Goal: Information Seeking & Learning: Learn about a topic

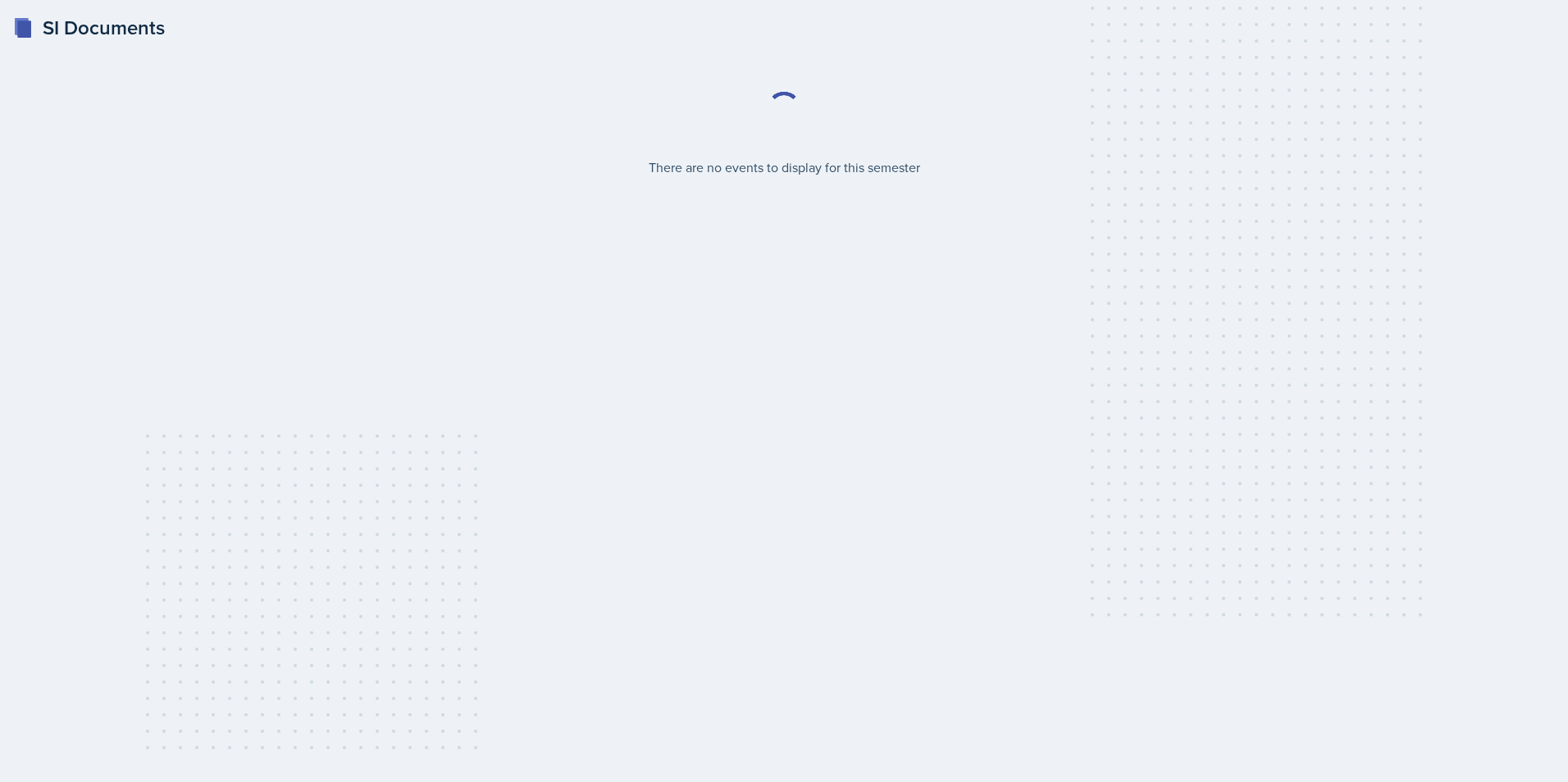
select select "2bed604d-1099-4043-b1bc-2365e8740244"
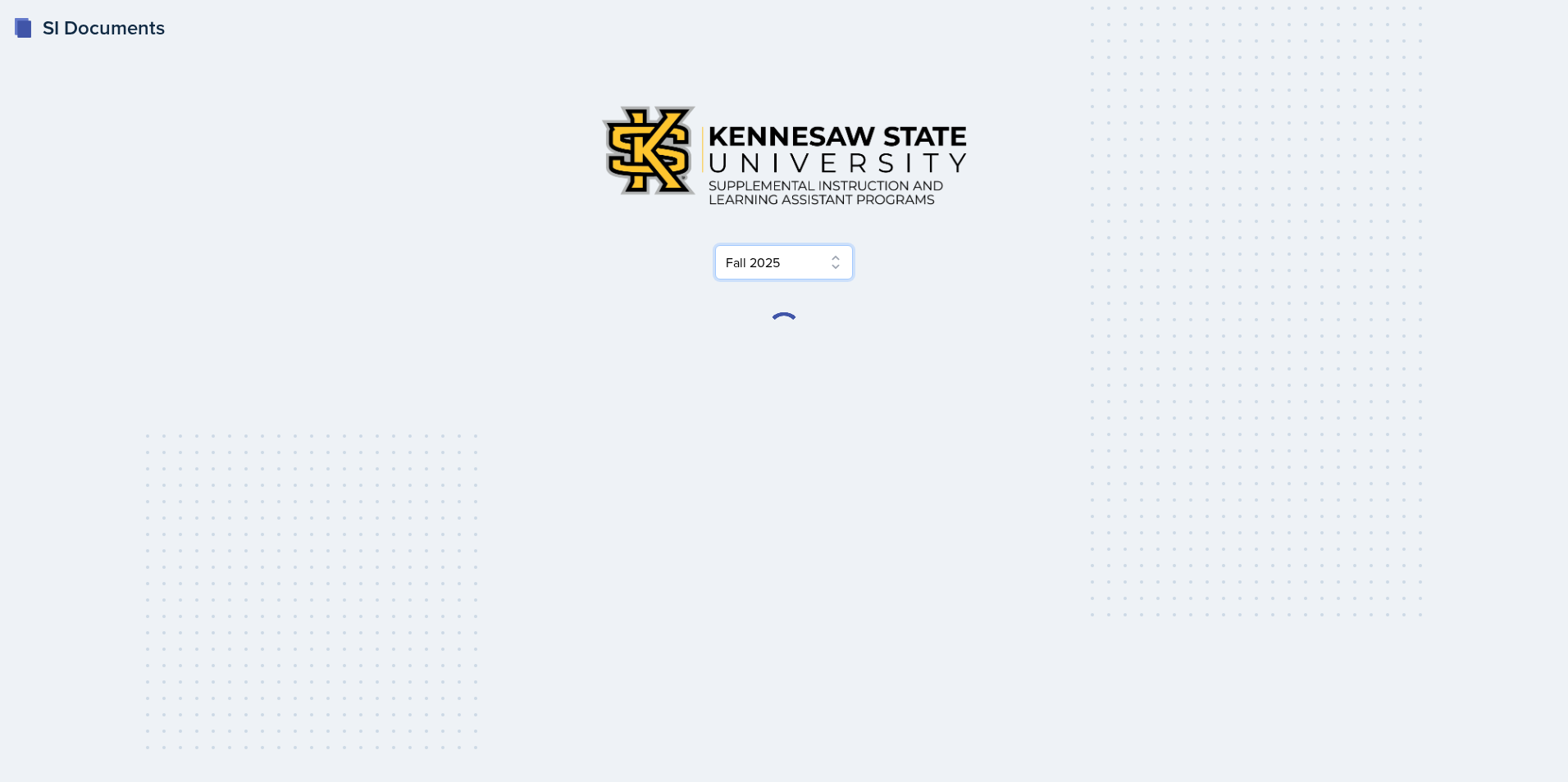
click at [786, 261] on select "Select Semester Fall 2025 Summer 2025 Spring 2025 Fall 2024 Summer 2024 Spring …" at bounding box center [784, 262] width 138 height 34
click at [985, 285] on div "Select Semester Fall 2025 Summer 2025 Spring 2025 Fall 2024 Summer 2024 Spring …" at bounding box center [783, 219] width 787 height 254
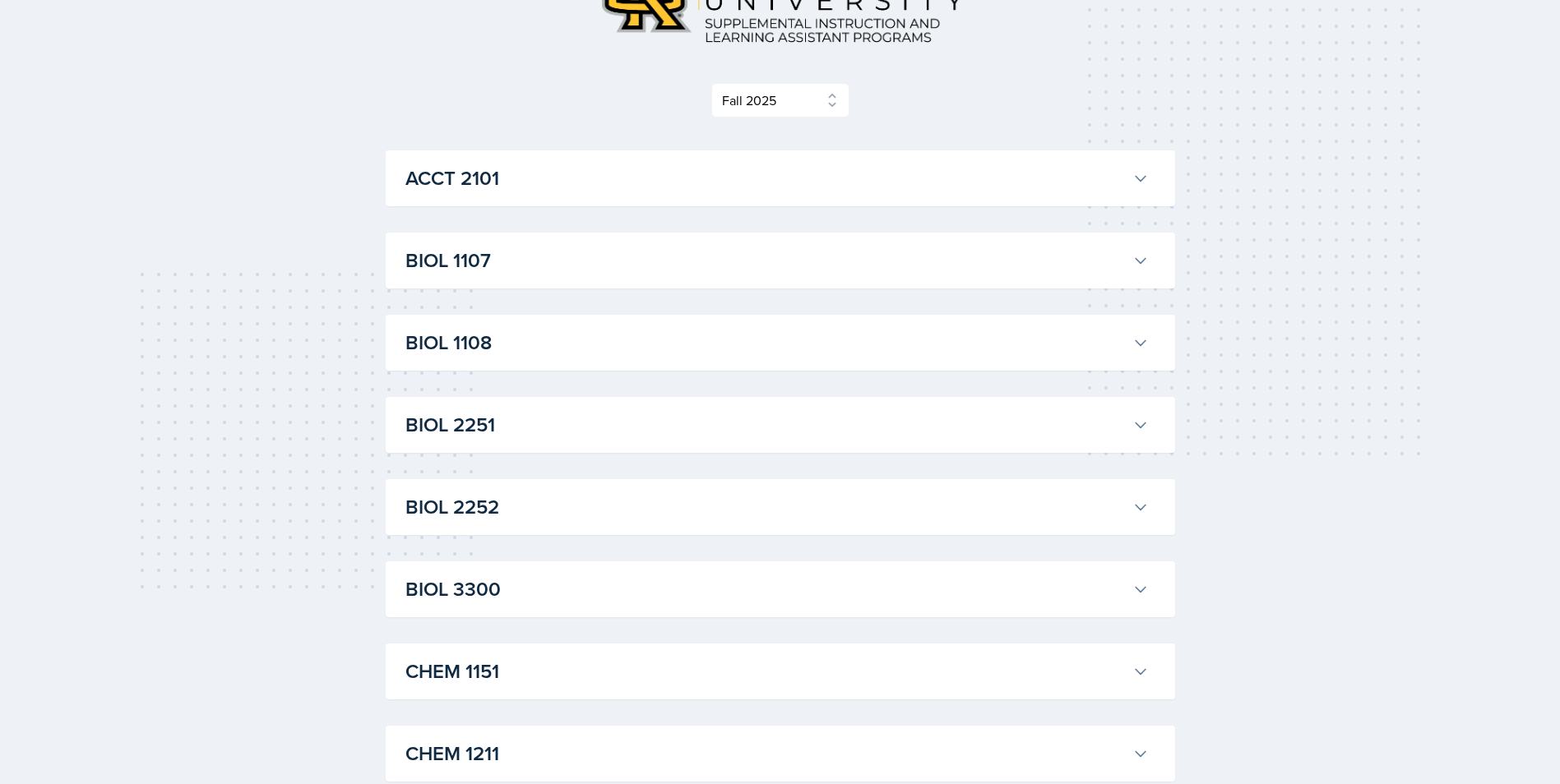
scroll to position [164, 0]
click at [685, 183] on h3 "ACCT 2101" at bounding box center [765, 177] width 721 height 29
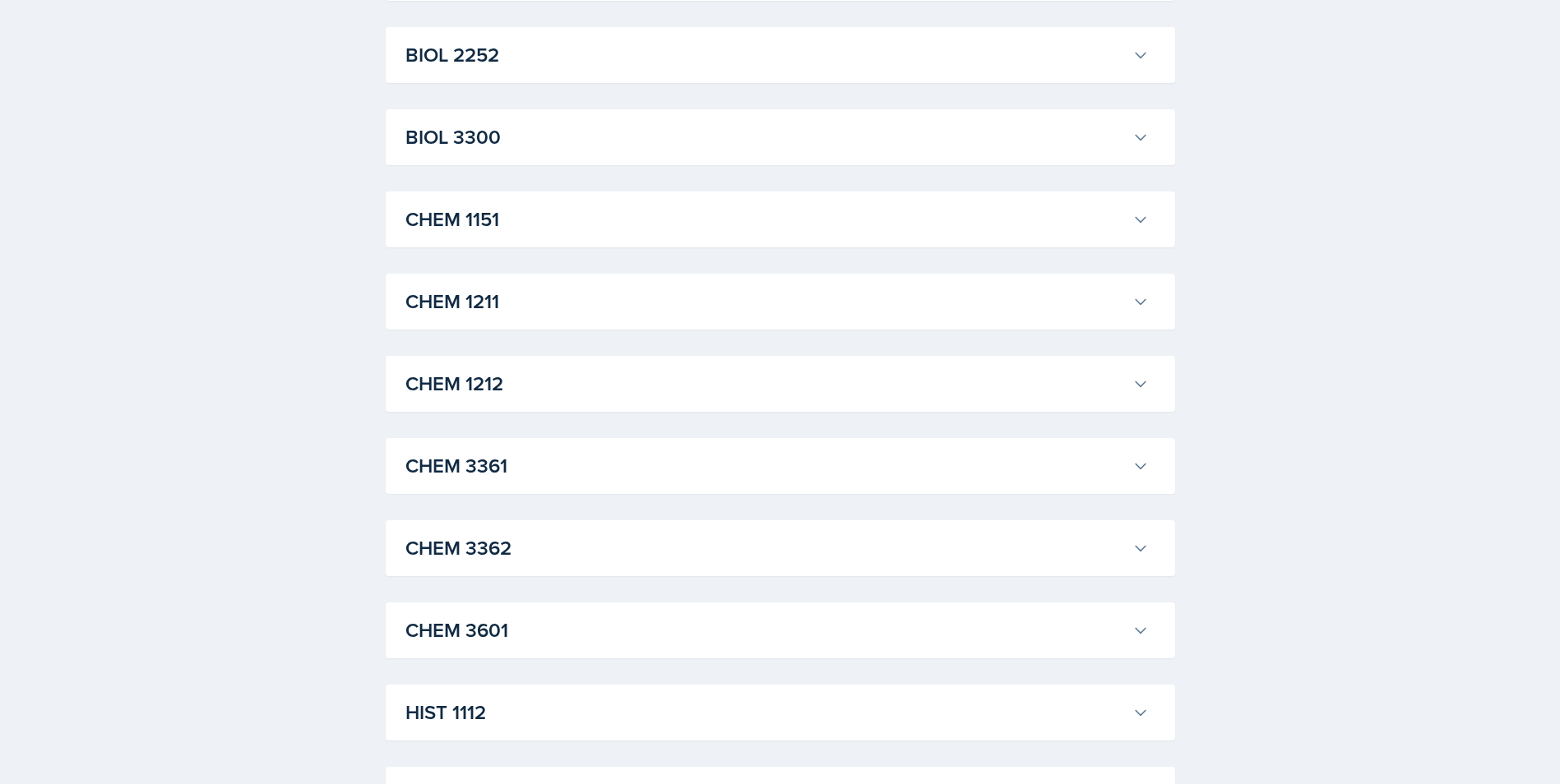
scroll to position [2959, 0]
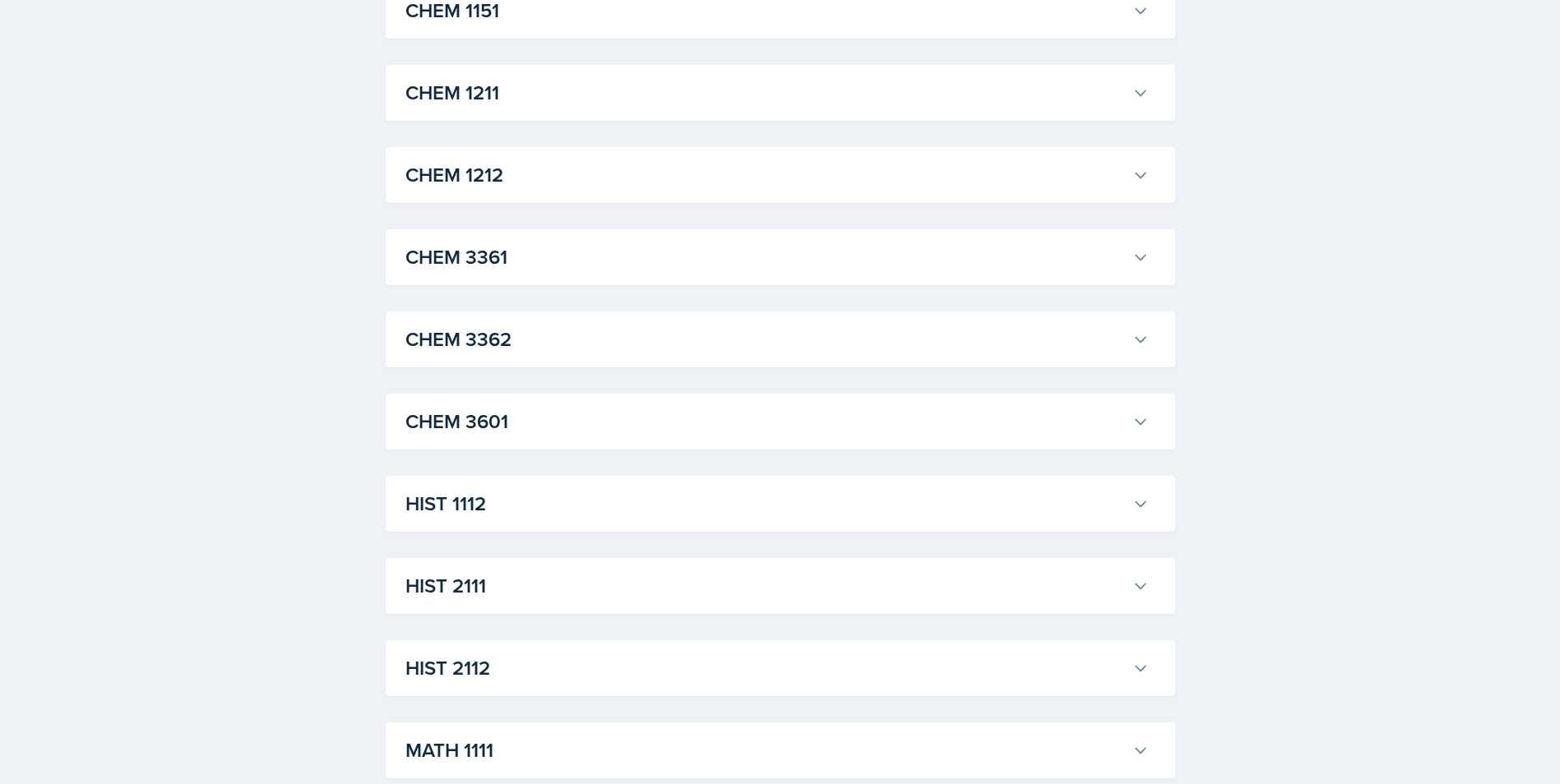
scroll to position [4850, 0]
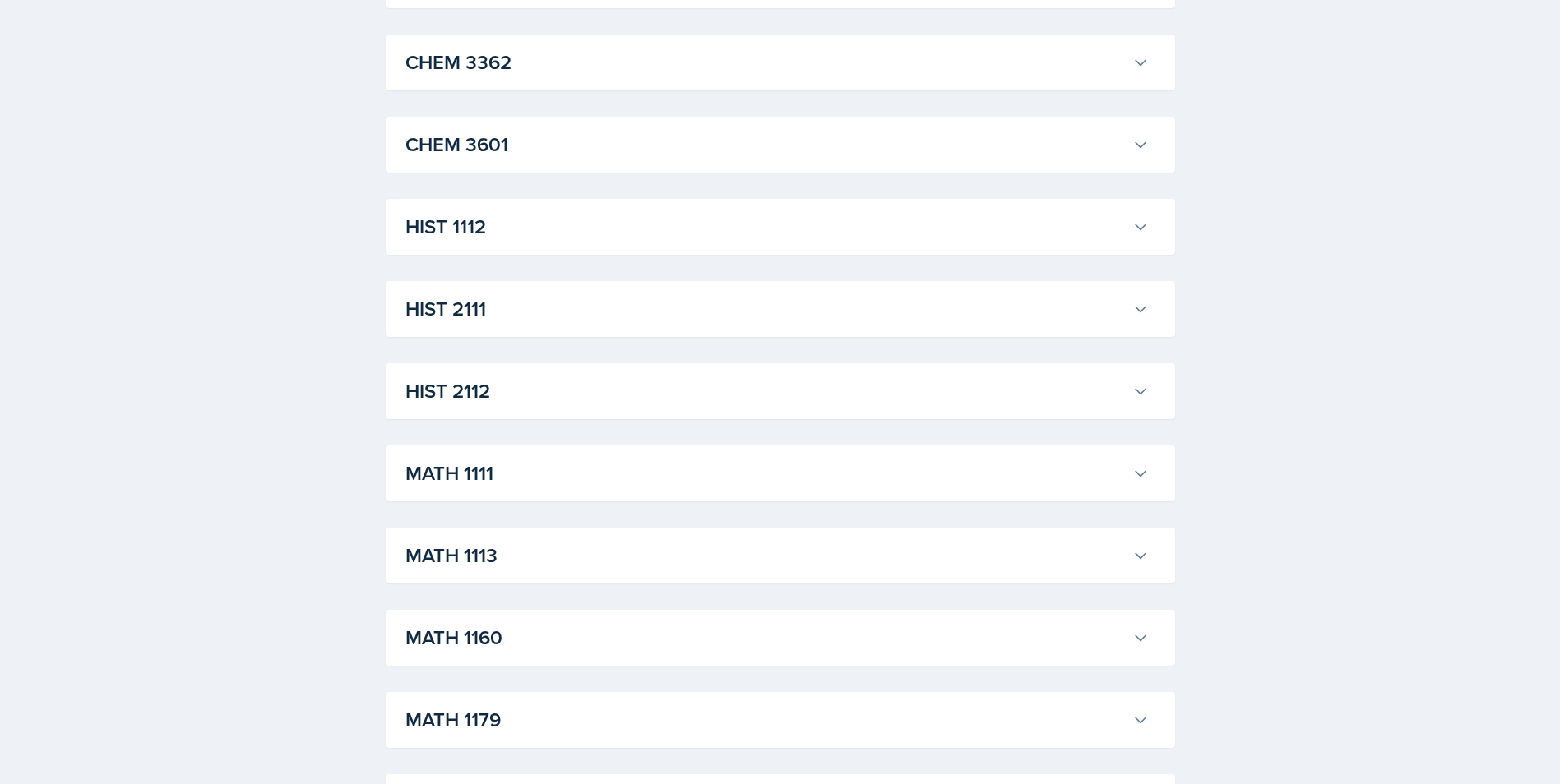
scroll to position [5261, 0]
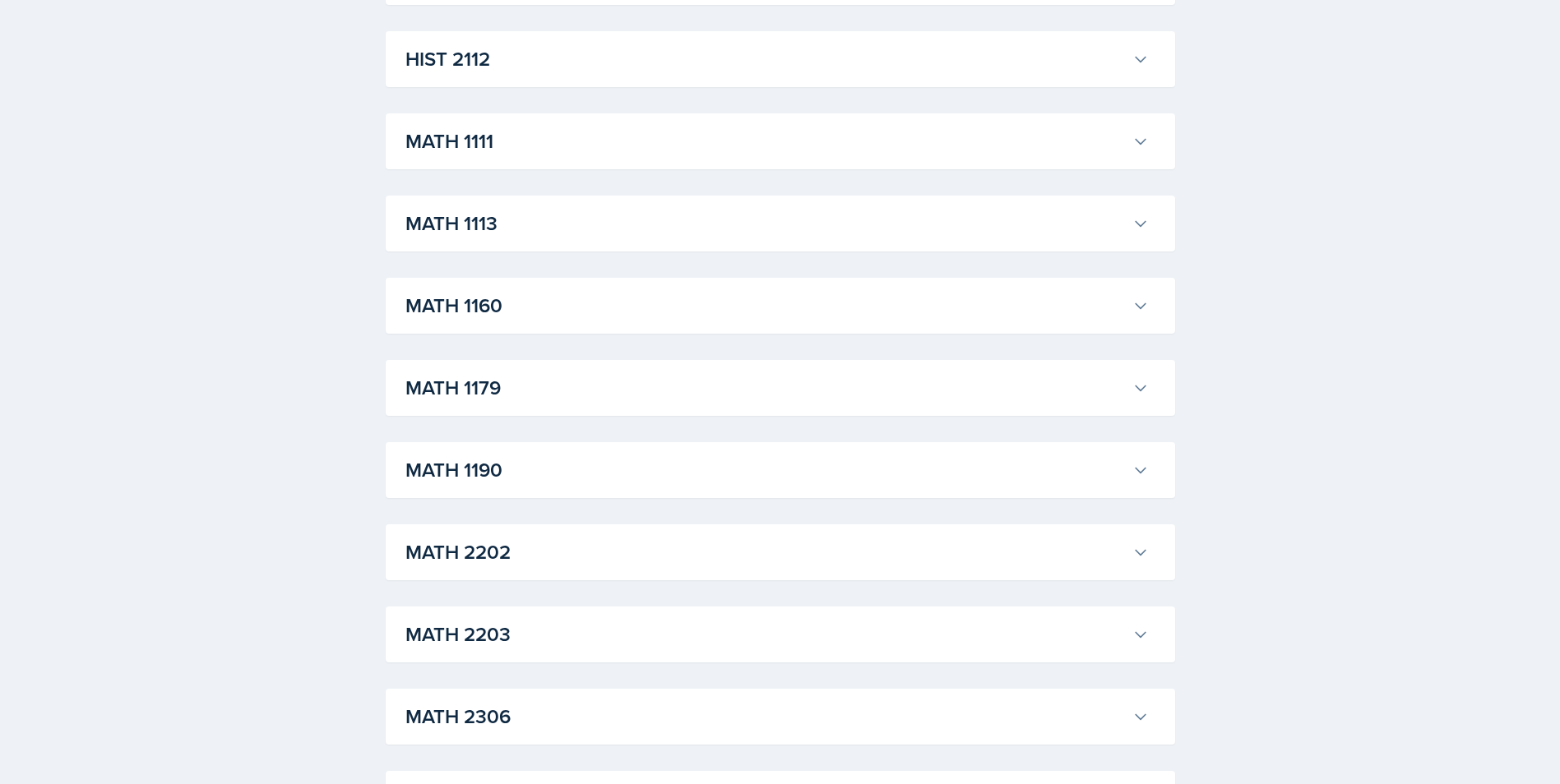
scroll to position [7563, 0]
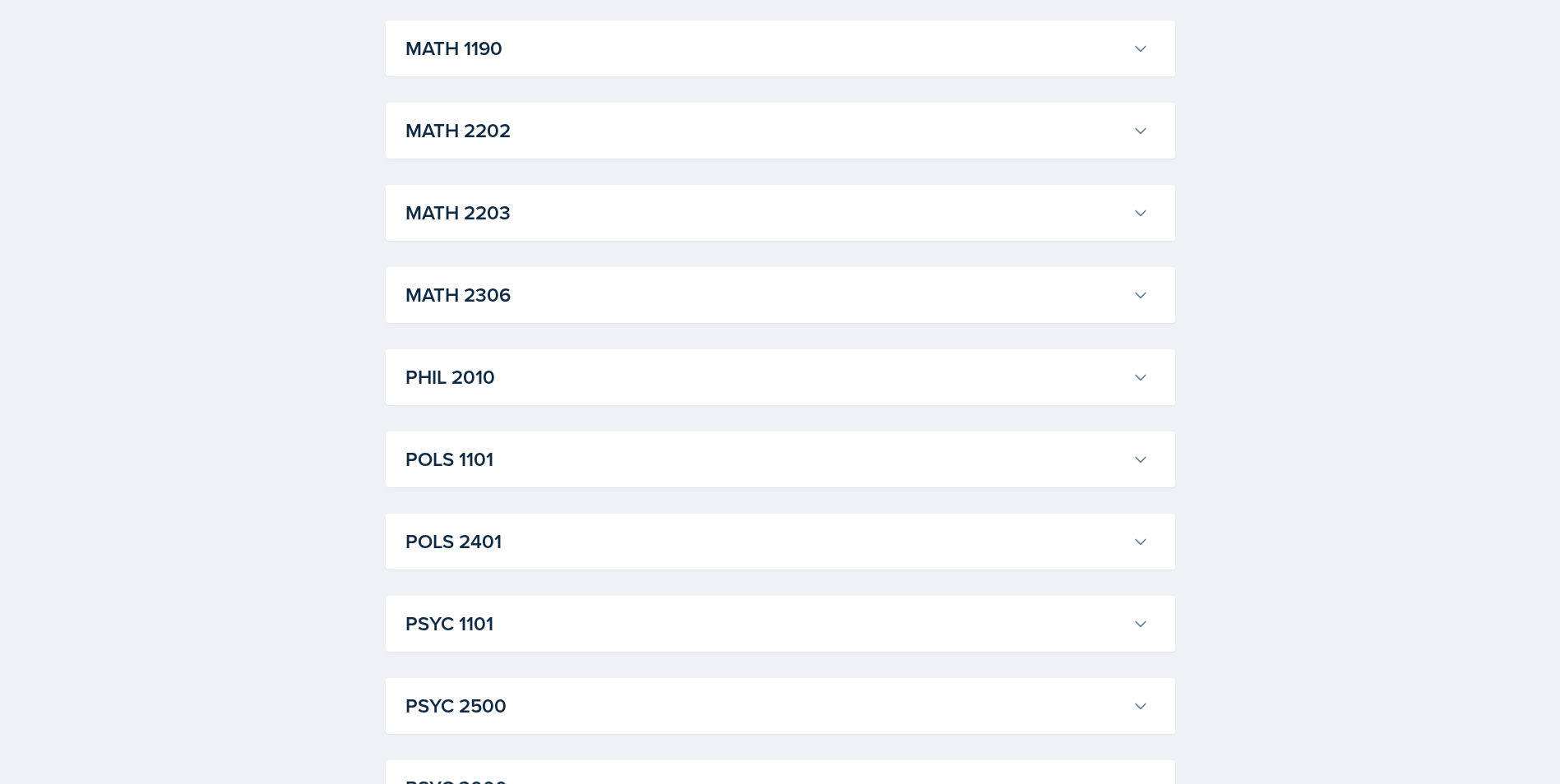
scroll to position [8796, 0]
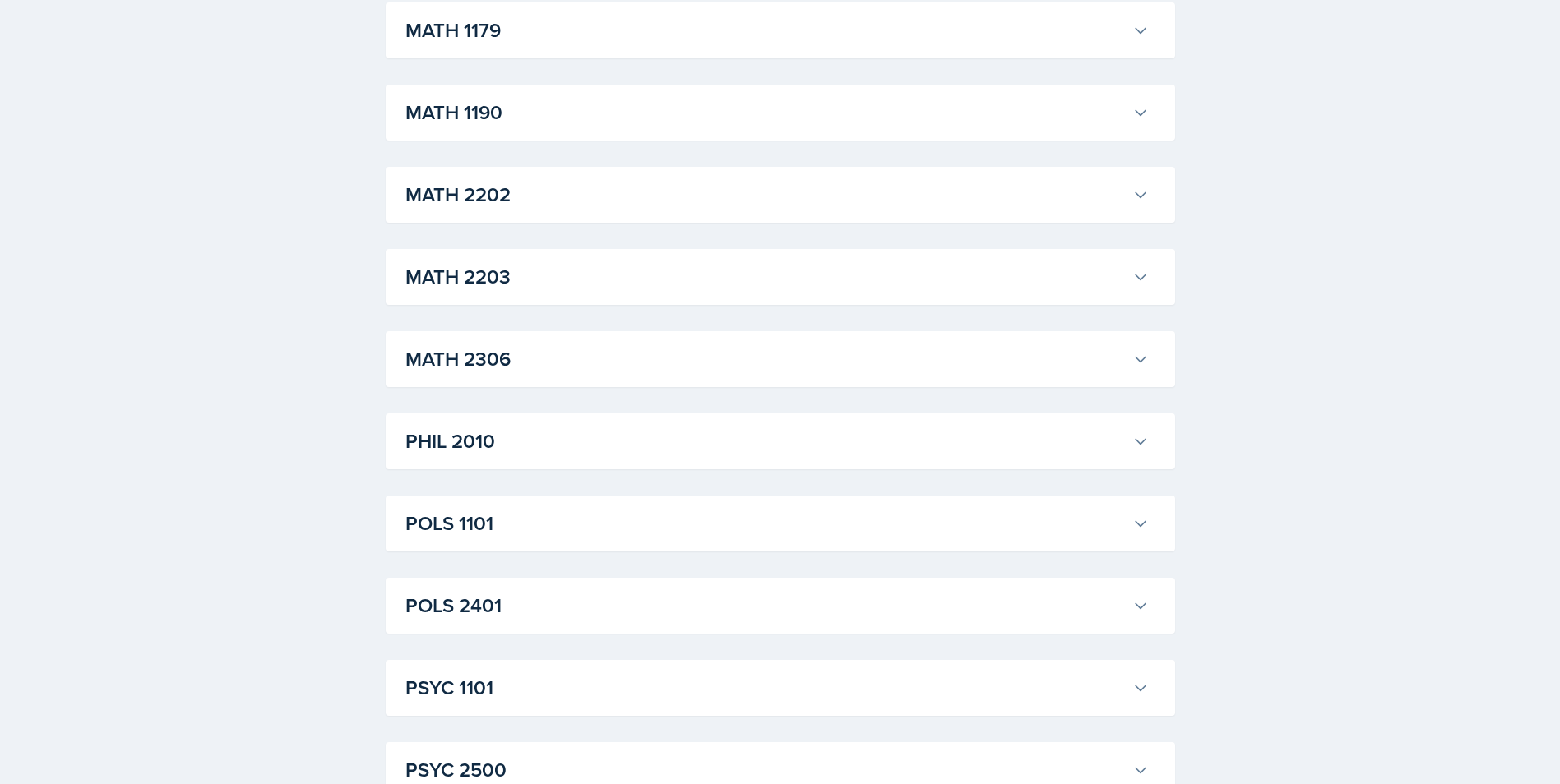
scroll to position [9536, 0]
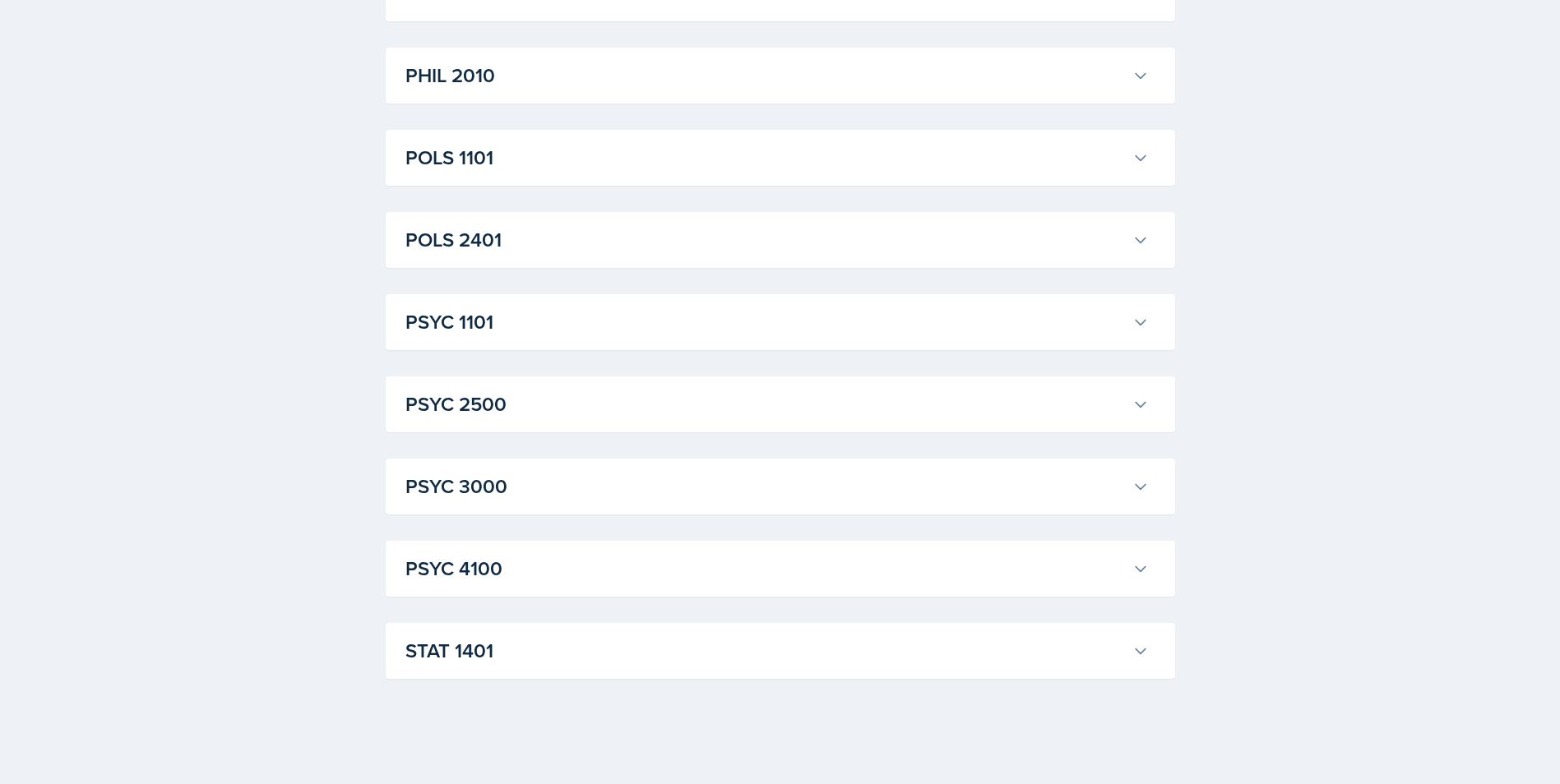
scroll to position [13317, 0]
drag, startPoint x: 971, startPoint y: 440, endPoint x: 1115, endPoint y: 464, distance: 146.0
